Goal: Task Accomplishment & Management: Use online tool/utility

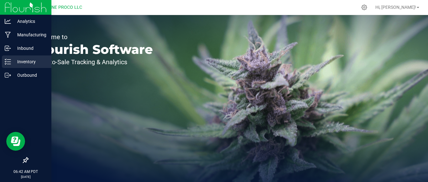
click at [0, 63] on link "Inventory" at bounding box center [25, 61] width 51 height 13
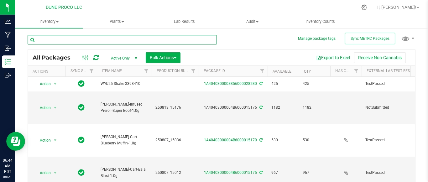
click at [193, 37] on input "text" at bounding box center [122, 39] width 189 height 9
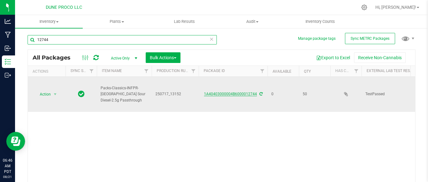
type input "12744"
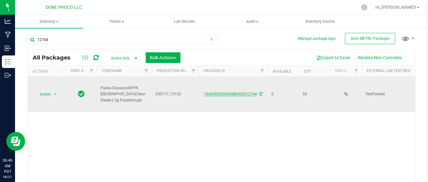
click at [222, 92] on link "1A40403000004B6000012744" at bounding box center [230, 94] width 53 height 4
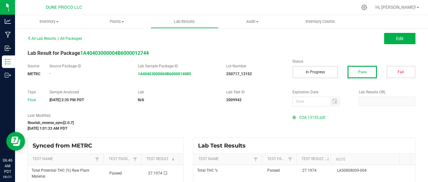
click at [306, 119] on span "COA 13152.pdf" at bounding box center [312, 117] width 26 height 9
click at [299, 115] on span "COA 13152.pdf" at bounding box center [312, 117] width 26 height 9
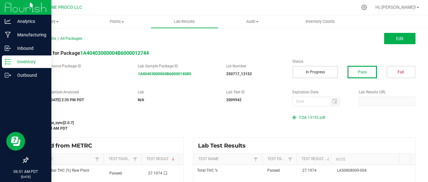
click at [19, 57] on div "Inventory" at bounding box center [27, 61] width 50 height 13
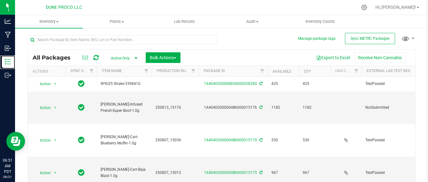
type input "2025-08-13"
type input "2025-08-07"
type input "2025-06-17"
type input "2025-07-11"
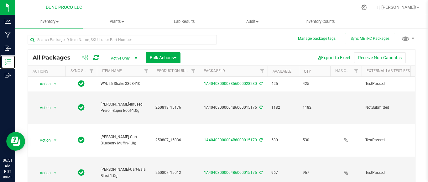
type input "2025-07-24"
type input "2025-07-17"
type input "2025-08-07"
type input "2025-07-16"
type input "2025-07-17"
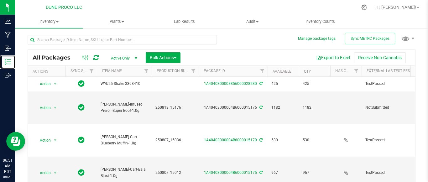
type input "2025-07-17"
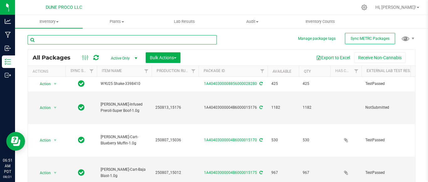
click at [115, 39] on input "text" at bounding box center [122, 39] width 189 height 9
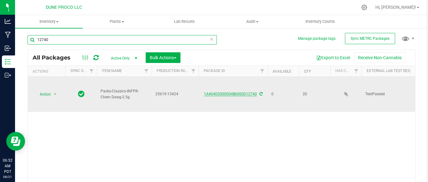
type input "12740"
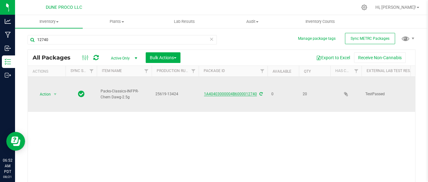
click at [222, 92] on link "1A40403000004B6000012740" at bounding box center [230, 94] width 53 height 4
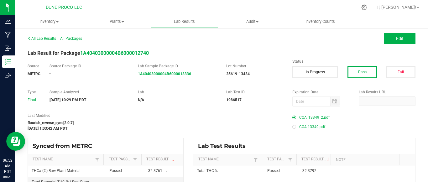
click at [307, 116] on span "COA_13349_2.pdf" at bounding box center [314, 117] width 30 height 9
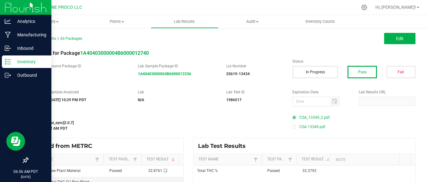
click at [8, 65] on div "Inventory" at bounding box center [27, 61] width 50 height 13
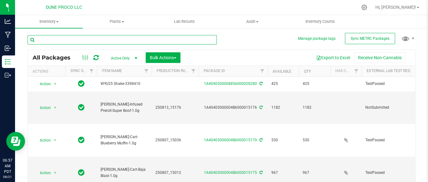
click at [82, 42] on input "text" at bounding box center [122, 39] width 189 height 9
type input "12739"
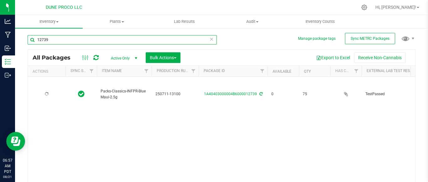
type input "2025-07-11"
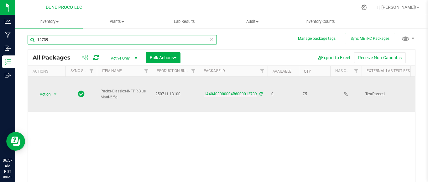
type input "12739"
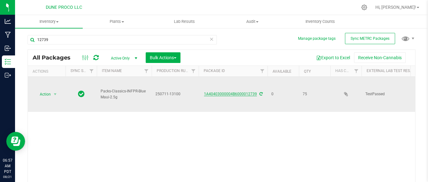
click at [216, 92] on link "1A40403000004B6000012739" at bounding box center [230, 94] width 53 height 4
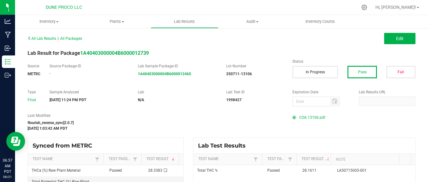
click at [305, 118] on span "COA 13106.pdf" at bounding box center [312, 117] width 26 height 9
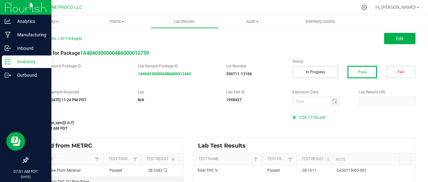
click at [5, 58] on div "Inventory" at bounding box center [27, 61] width 50 height 13
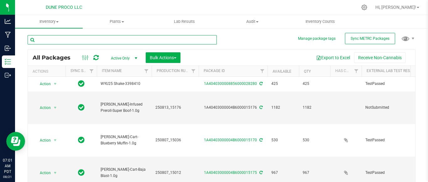
click at [100, 36] on input "text" at bounding box center [122, 39] width 189 height 9
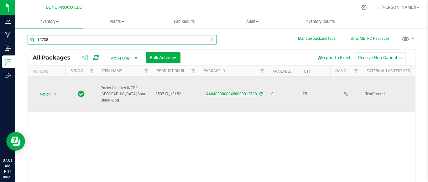
type input "12738"
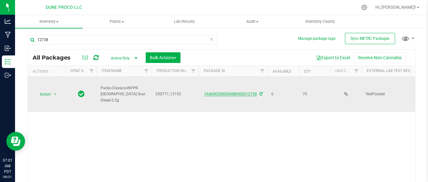
click at [212, 94] on link "1A40403000004B6000012738" at bounding box center [230, 94] width 53 height 4
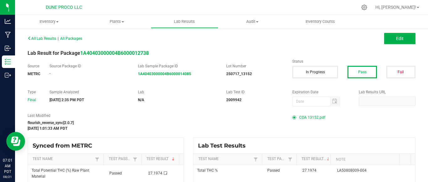
click at [301, 119] on span "COA 13152.pdf" at bounding box center [312, 117] width 26 height 9
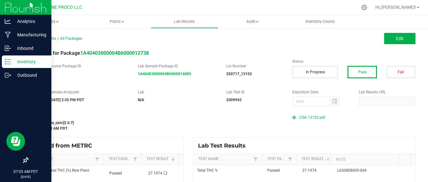
click at [6, 59] on icon at bounding box center [8, 62] width 6 height 6
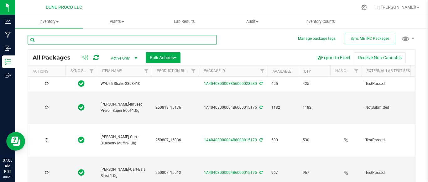
click at [71, 39] on input "text" at bounding box center [122, 39] width 189 height 9
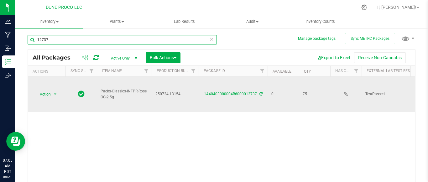
type input "12737"
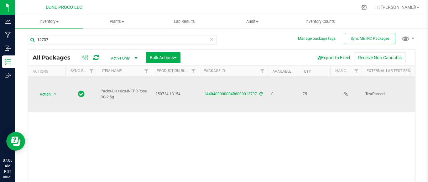
click at [240, 92] on link "1A40403000004B6000012737" at bounding box center [230, 94] width 53 height 4
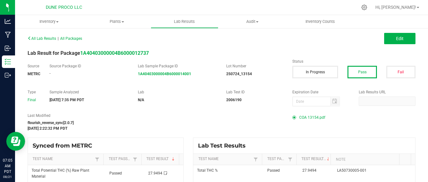
click at [306, 117] on span "COA 13154.pdf" at bounding box center [312, 117] width 26 height 9
click at [308, 115] on span "COA 13154.pdf" at bounding box center [312, 117] width 26 height 9
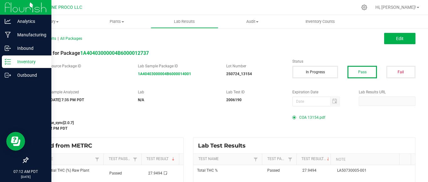
click at [3, 61] on div "Inventory" at bounding box center [27, 61] width 50 height 13
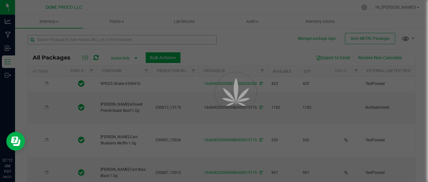
type input "2025-08-13"
type input "2025-08-07"
type input "2025-06-17"
type input "2025-07-11"
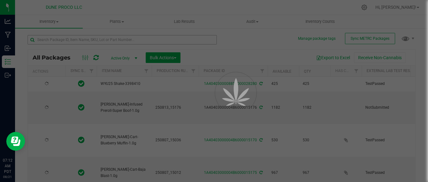
type input "2025-07-24"
type input "2025-07-17"
type input "2025-08-07"
type input "2025-07-16"
type input "2025-07-17"
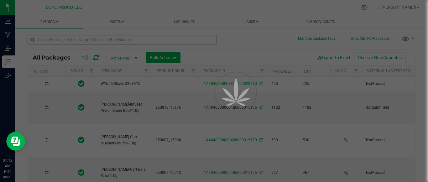
type input "2025-07-17"
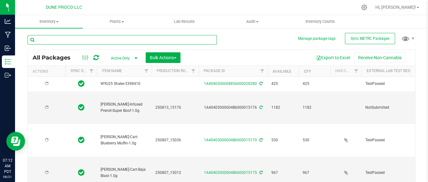
click at [86, 40] on input "text" at bounding box center [122, 39] width 189 height 9
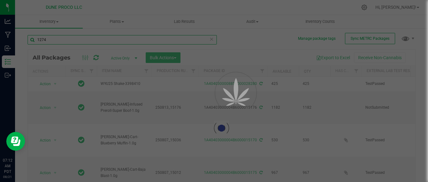
type input "12743"
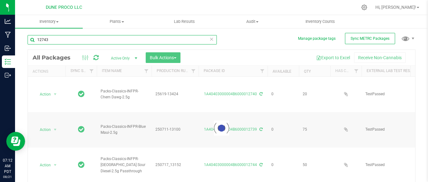
type input "2025-06-17"
type input "2025-07-11"
type input "2025-07-17"
type input "2025-07-16"
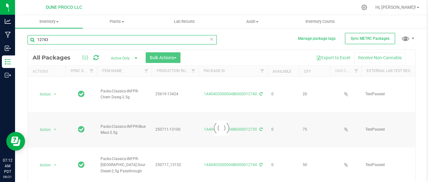
type input "2025-08-07"
type input "2025-07-17"
type input "2025-07-24"
type input "2025-06-12"
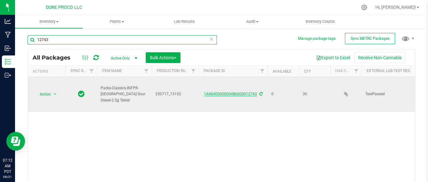
type input "12743"
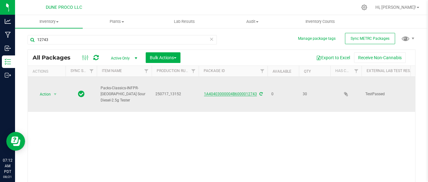
click at [213, 92] on link "1A40403000004B6000012743" at bounding box center [230, 94] width 53 height 4
click at [208, 91] on div "1A40403000004B6000012743" at bounding box center [233, 94] width 71 height 6
drag, startPoint x: 206, startPoint y: 96, endPoint x: 180, endPoint y: 95, distance: 26.3
click at [180, 95] on span "250717_13152" at bounding box center [174, 94] width 39 height 6
click at [211, 92] on link "1A40403000004B6000012743" at bounding box center [230, 94] width 53 height 4
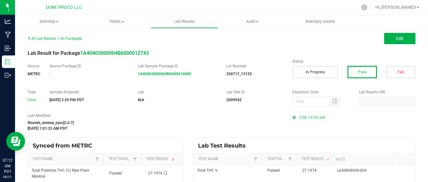
click at [311, 113] on span "COA 13152.pdf" at bounding box center [312, 117] width 26 height 9
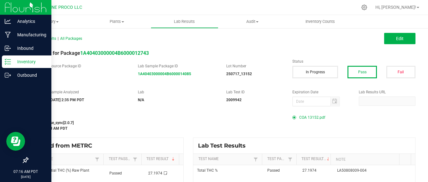
click at [8, 63] on icon at bounding box center [8, 62] width 6 height 6
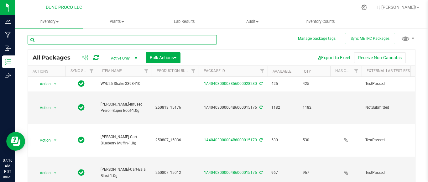
click at [92, 42] on input "text" at bounding box center [122, 39] width 189 height 9
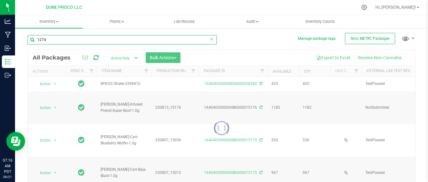
type input "12742"
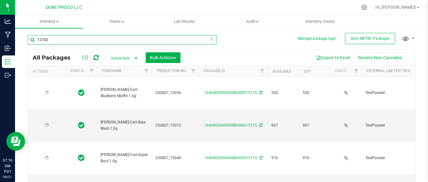
type input "2025-08-07"
type input "2025-06-17"
type input "2025-07-11"
type input "2025-07-17"
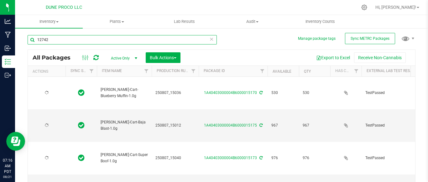
type input "2025-07-17"
type input "2025-07-16"
type input "2025-08-07"
type input "2025-07-17"
type input "2025-07-24"
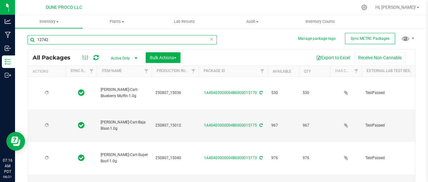
type input "2025-08-07"
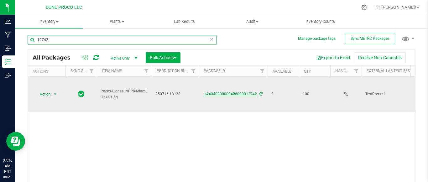
type input "12742"
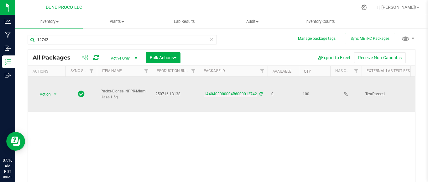
click at [245, 92] on link "1A40403000004B6000012742" at bounding box center [230, 94] width 53 height 4
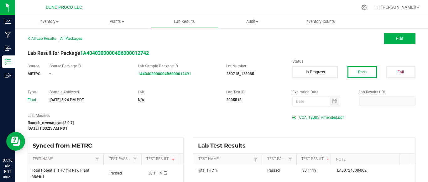
click at [333, 116] on span "COA_13085_Amended.pdf" at bounding box center [321, 117] width 45 height 9
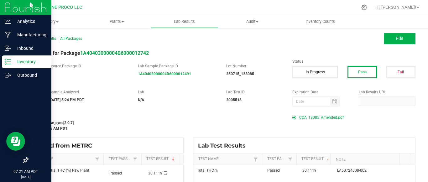
click at [7, 61] on icon at bounding box center [8, 62] width 6 height 6
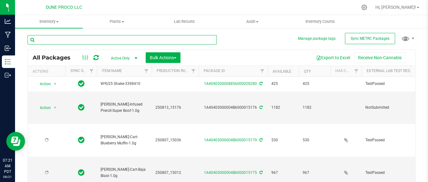
click at [84, 41] on input "text" at bounding box center [122, 39] width 189 height 9
type input "12741"
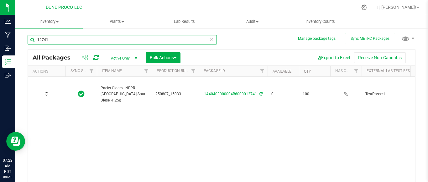
type input "2025-08-07"
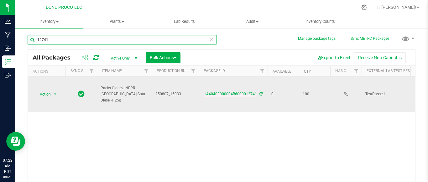
type input "12741"
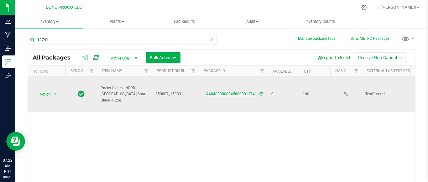
click at [219, 93] on link "1A40403000004B6000012741" at bounding box center [230, 94] width 53 height 4
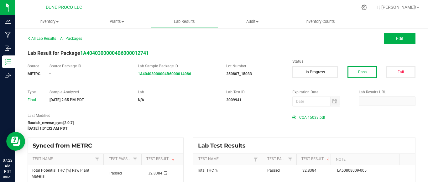
click at [307, 115] on span "COA 15033.pdf" at bounding box center [312, 117] width 26 height 9
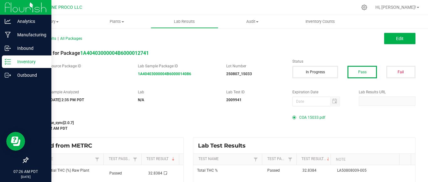
click at [7, 61] on icon at bounding box center [8, 62] width 6 height 6
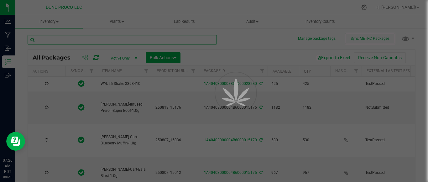
click at [91, 43] on input "text" at bounding box center [122, 39] width 189 height 9
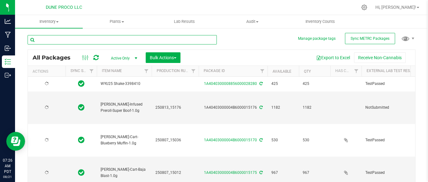
type input "2025-08-13"
type input "2025-08-07"
type input "2025-06-17"
type input "2025-07-11"
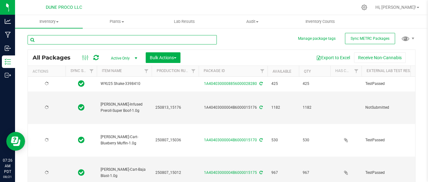
type input "2025-07-17"
type input "2025-07-16"
type input "2025-08-07"
type input "2025-07-17"
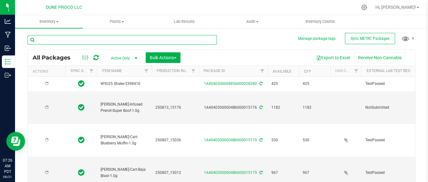
type input "2025-07-24"
click at [92, 43] on input "text" at bounding box center [122, 39] width 189 height 9
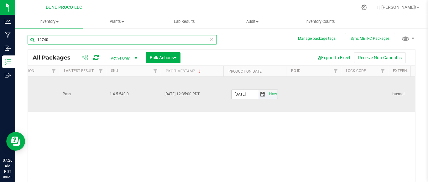
type input "12740"
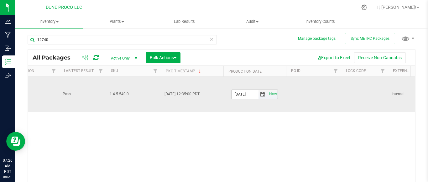
click at [252, 93] on input "2025-06-17" at bounding box center [245, 94] width 27 height 9
click at [255, 93] on input "2025-06-17" at bounding box center [245, 94] width 27 height 9
click at [269, 93] on span "Now" at bounding box center [270, 94] width 11 height 9
type input "[DATE]"
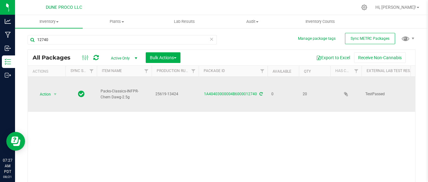
click at [215, 89] on td "1A40403000004B6000012740" at bounding box center [233, 94] width 69 height 35
click at [216, 92] on link "1A40403000004B6000012740" at bounding box center [230, 94] width 53 height 4
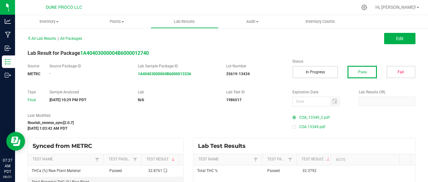
click at [308, 117] on span "COA_13349_2.pdf" at bounding box center [314, 117] width 30 height 9
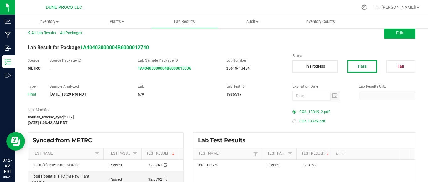
scroll to position [25, 0]
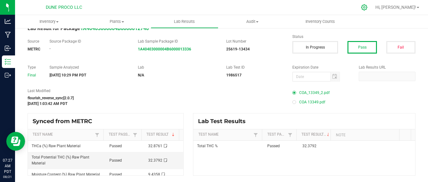
click at [368, 6] on icon at bounding box center [364, 7] width 7 height 7
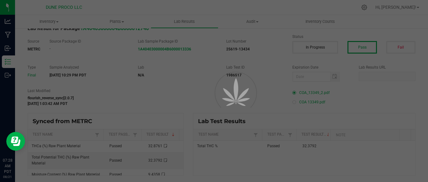
click at [372, 7] on div at bounding box center [214, 91] width 428 height 182
click at [352, 99] on div at bounding box center [214, 91] width 428 height 182
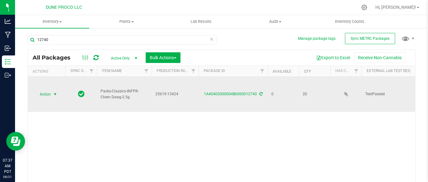
click at [55, 94] on span "select" at bounding box center [55, 94] width 5 height 5
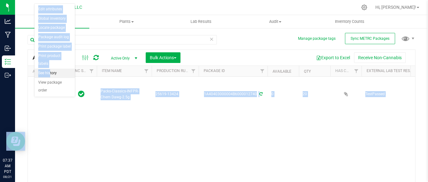
drag, startPoint x: 55, startPoint y: 94, endPoint x: 50, endPoint y: 64, distance: 30.5
click at [50, 64] on body "Analytics Manufacturing Inbound Inventory Outbound 07:37 AM PDT [DATE] 08/21 DU…" at bounding box center [214, 91] width 428 height 182
click at [58, 46] on li "Print package label" at bounding box center [54, 46] width 40 height 9
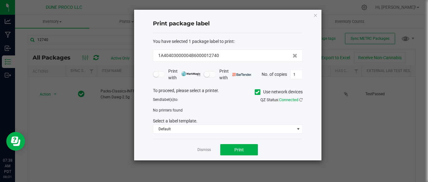
click at [259, 92] on span at bounding box center [258, 92] width 6 height 6
click at [0, 0] on input "Use network devices" at bounding box center [0, 0] width 0 height 0
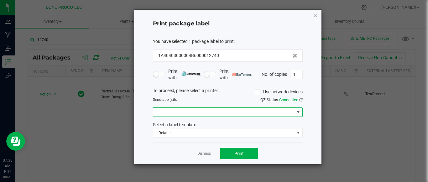
click at [259, 112] on span at bounding box center [223, 112] width 141 height 9
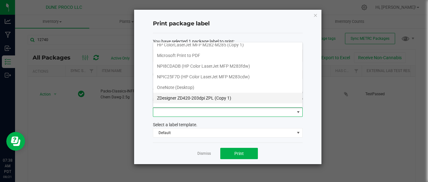
scroll to position [44, 0]
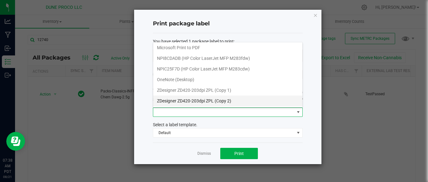
click at [228, 103] on 2\) "ZDesigner ZD420-203dpi ZPL (Copy 2)" at bounding box center [227, 101] width 149 height 11
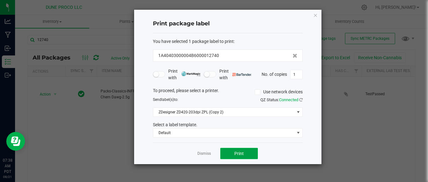
click at [241, 150] on button "Print" at bounding box center [239, 153] width 38 height 11
click at [313, 18] on icon "button" at bounding box center [315, 15] width 4 height 8
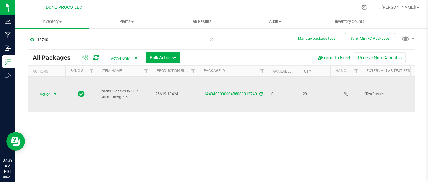
click at [54, 93] on span "select" at bounding box center [55, 94] width 5 height 5
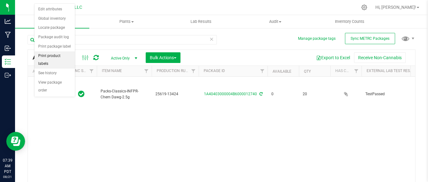
click at [55, 55] on li "Print product labels" at bounding box center [54, 59] width 40 height 17
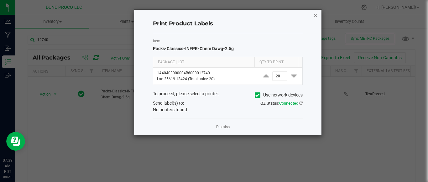
click at [315, 15] on icon "button" at bounding box center [315, 15] width 4 height 8
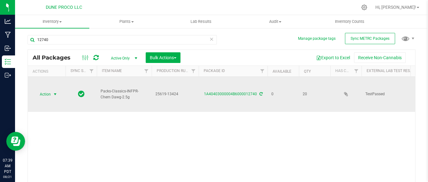
click at [53, 92] on span "select" at bounding box center [55, 94] width 5 height 5
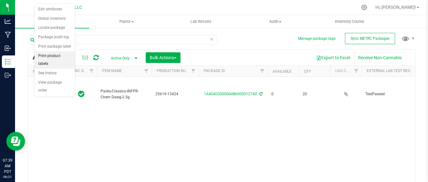
click at [65, 56] on li "Print product labels" at bounding box center [54, 59] width 40 height 17
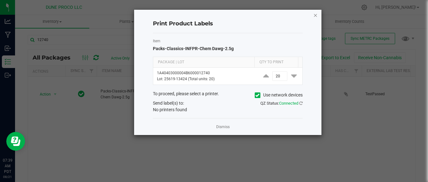
click at [318, 17] on icon "button" at bounding box center [315, 15] width 4 height 8
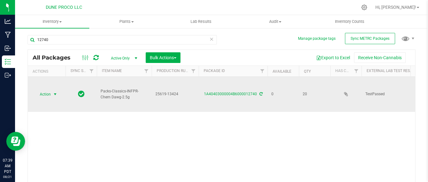
click at [54, 90] on span "select" at bounding box center [55, 94] width 8 height 9
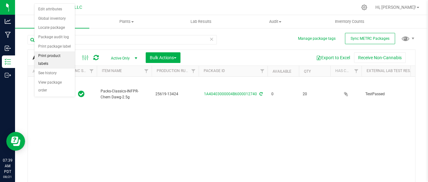
click at [57, 53] on li "Print product labels" at bounding box center [54, 59] width 40 height 17
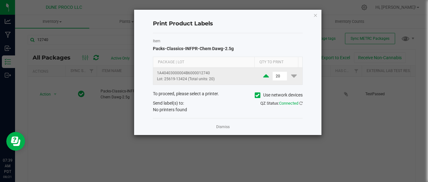
click at [263, 78] on icon at bounding box center [266, 76] width 6 height 8
click at [291, 76] on icon at bounding box center [294, 76] width 6 height 8
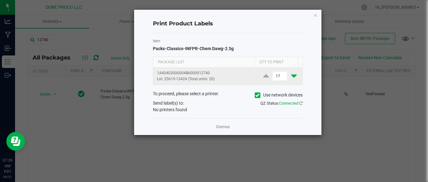
click at [291, 76] on icon at bounding box center [294, 76] width 6 height 8
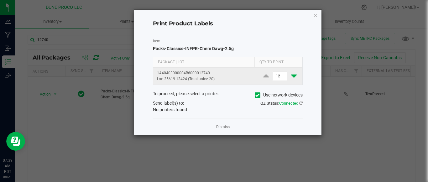
click at [291, 76] on icon at bounding box center [294, 76] width 6 height 8
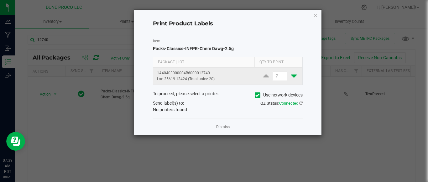
click at [291, 76] on icon at bounding box center [294, 76] width 6 height 8
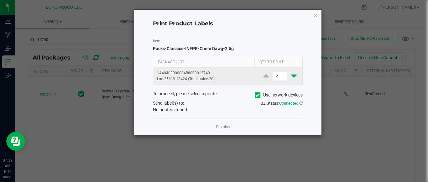
click at [291, 76] on icon at bounding box center [294, 76] width 6 height 8
type input "1"
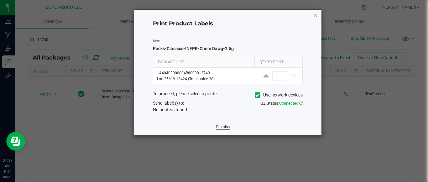
click at [224, 129] on link "Dismiss" at bounding box center [222, 126] width 13 height 5
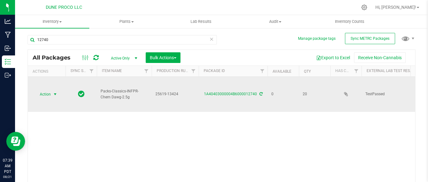
click at [48, 92] on span "Action" at bounding box center [42, 94] width 17 height 9
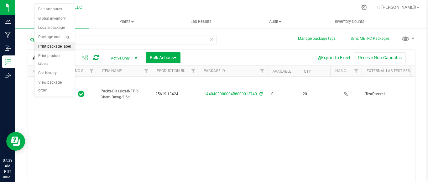
click at [46, 47] on li "Print package label" at bounding box center [54, 46] width 40 height 9
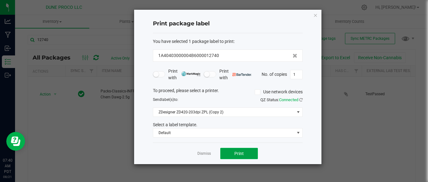
click at [237, 154] on span "Print" at bounding box center [238, 153] width 9 height 5
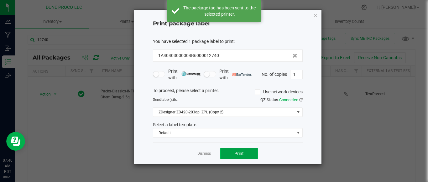
click at [237, 154] on span "Print" at bounding box center [238, 153] width 9 height 5
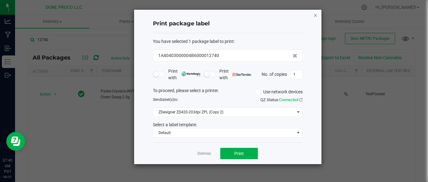
click at [317, 14] on icon "button" at bounding box center [315, 15] width 4 height 8
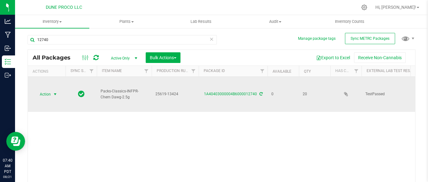
click at [53, 92] on span "select" at bounding box center [55, 94] width 5 height 5
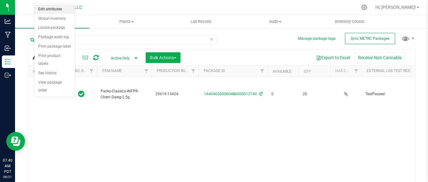
click at [51, 6] on li "Edit attributes" at bounding box center [54, 9] width 40 height 9
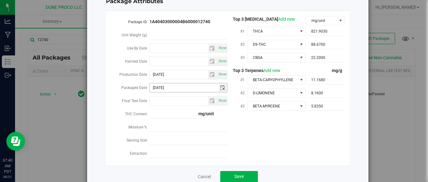
scroll to position [34, 0]
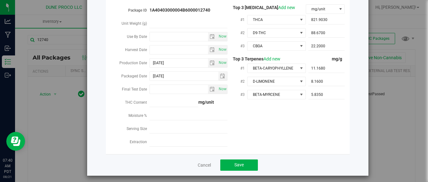
click at [204, 155] on div "Cancel Save" at bounding box center [228, 165] width 244 height 22
click at [204, 157] on div "Cancel Save" at bounding box center [228, 165] width 244 height 22
click at [202, 162] on link "Cancel" at bounding box center [204, 165] width 13 height 6
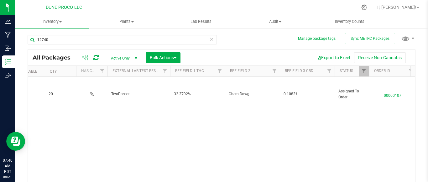
scroll to position [0, 260]
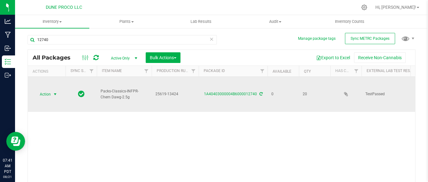
click at [51, 92] on span "select" at bounding box center [55, 94] width 8 height 9
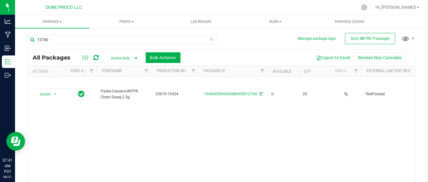
click at [85, 129] on div "Action Action Edit attributes Global inventory Locate package Package audit log…" at bounding box center [221, 134] width 387 height 115
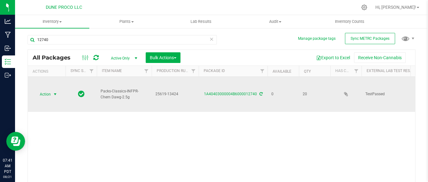
click at [52, 92] on span "select" at bounding box center [55, 94] width 8 height 9
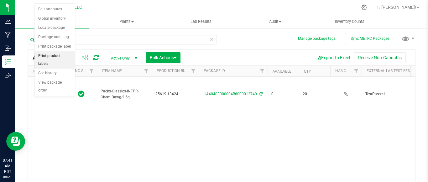
click at [48, 52] on li "Print product labels" at bounding box center [54, 59] width 40 height 17
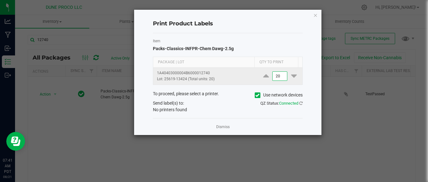
click at [274, 73] on input "20" at bounding box center [280, 76] width 14 height 9
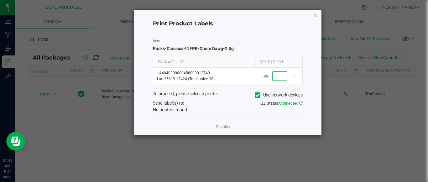
type input "1"
click at [253, 92] on div "To proceed, please select a printer. Use network devices" at bounding box center [227, 95] width 159 height 9
click at [257, 95] on icon at bounding box center [257, 95] width 4 height 0
click at [0, 0] on input "Use network devices" at bounding box center [0, 0] width 0 height 0
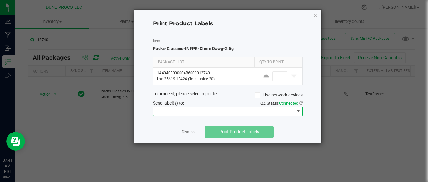
click at [233, 112] on span at bounding box center [223, 111] width 141 height 9
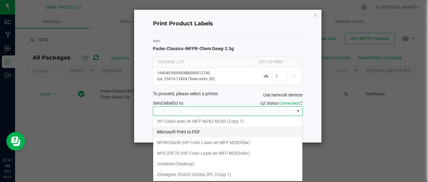
scroll to position [44, 0]
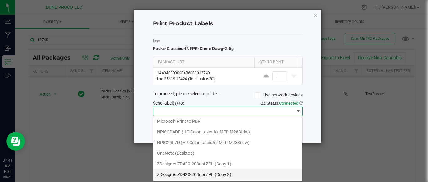
click at [202, 174] on 2\) "ZDesigner ZD420-203dpi ZPL (Copy 2)" at bounding box center [227, 174] width 149 height 11
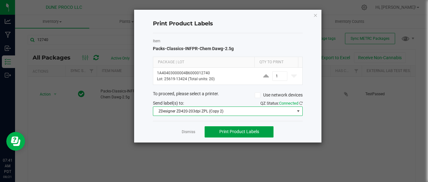
click at [237, 129] on button "Print Product Labels" at bounding box center [239, 131] width 69 height 11
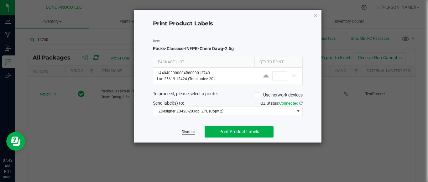
click at [186, 134] on link "Dismiss" at bounding box center [188, 131] width 13 height 5
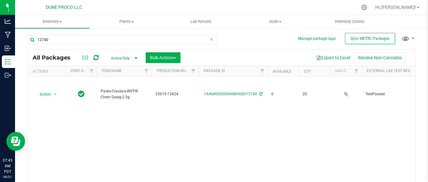
click at [120, 131] on div "Action Action Edit attributes Global inventory Locate package Package audit log…" at bounding box center [221, 134] width 387 height 115
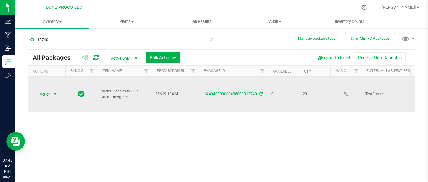
click at [57, 94] on span "select" at bounding box center [55, 94] width 5 height 5
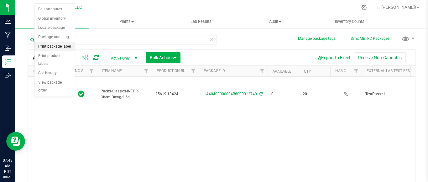
click at [55, 48] on li "Print package label" at bounding box center [54, 46] width 40 height 9
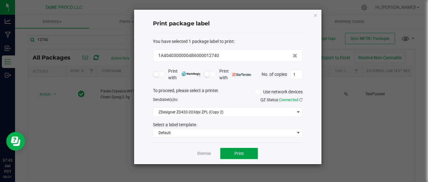
click at [237, 152] on span "Print" at bounding box center [238, 153] width 9 height 5
